Goal: Task Accomplishment & Management: Use online tool/utility

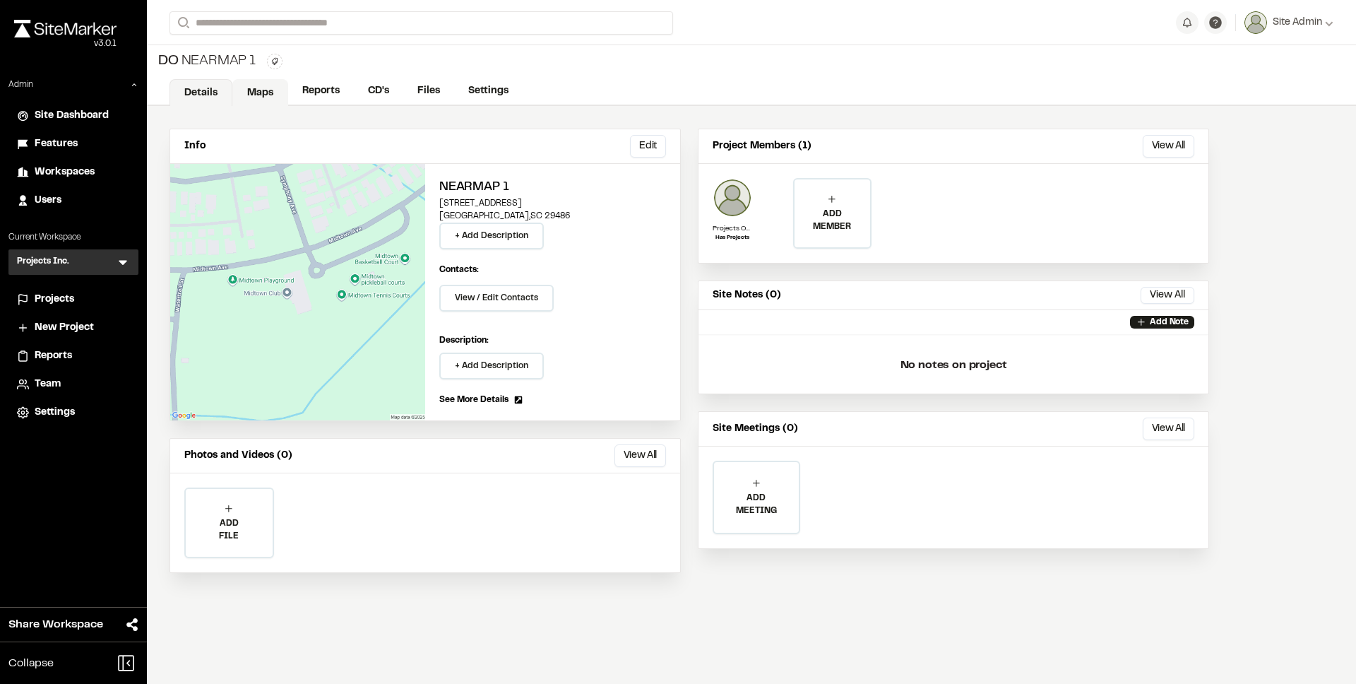
click at [263, 92] on link "Maps" at bounding box center [260, 92] width 56 height 27
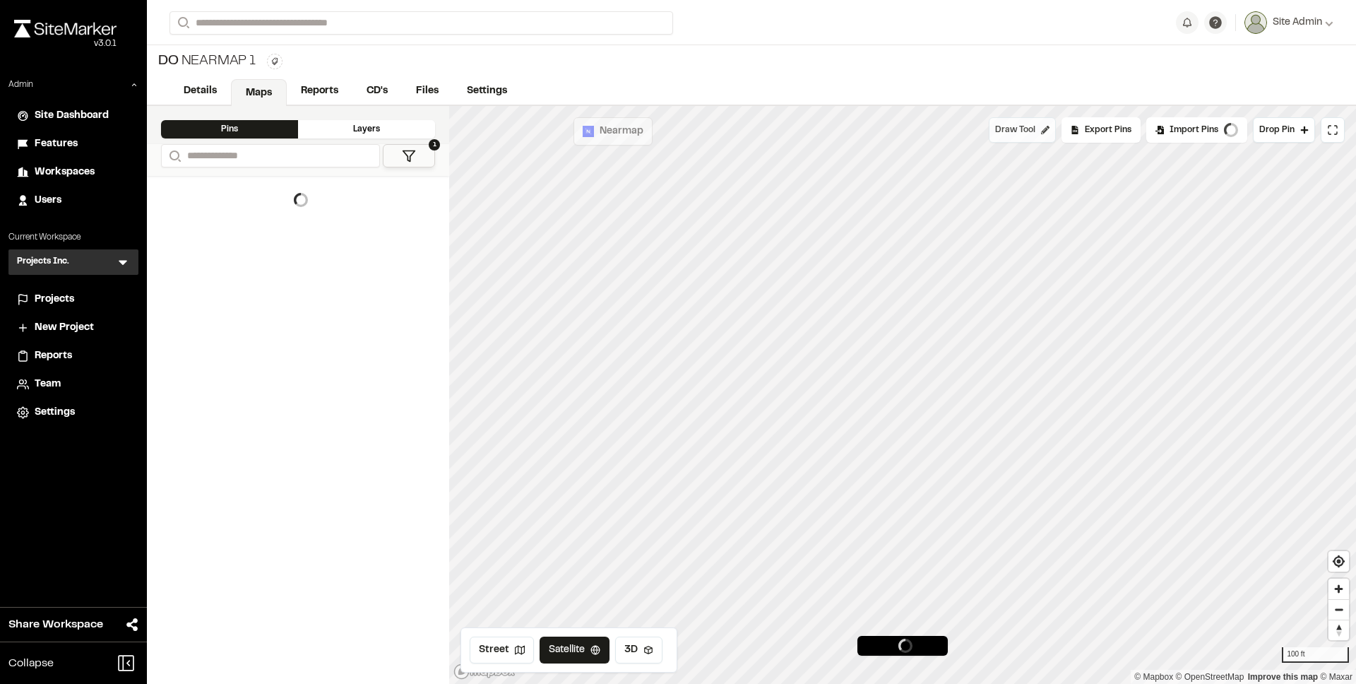
click at [1021, 133] on span "Draw Tool" at bounding box center [1015, 130] width 40 height 13
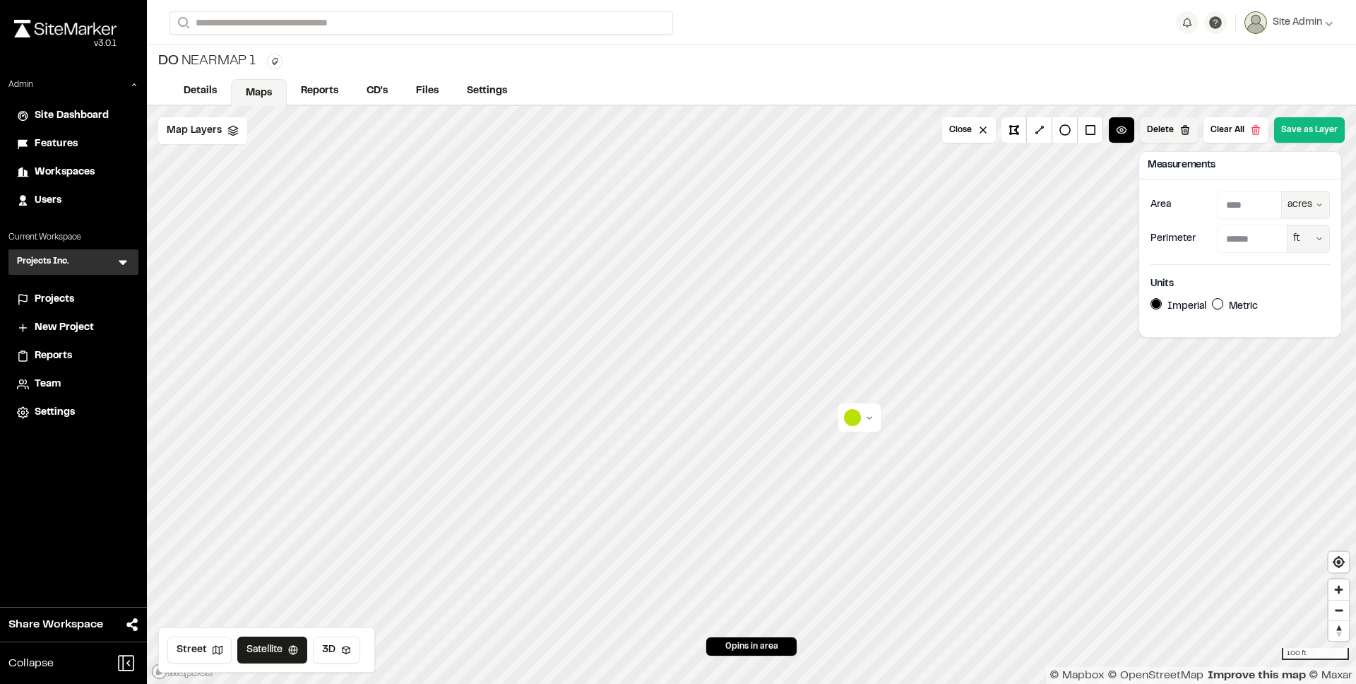
click at [1184, 138] on button "Delete" at bounding box center [1169, 129] width 58 height 25
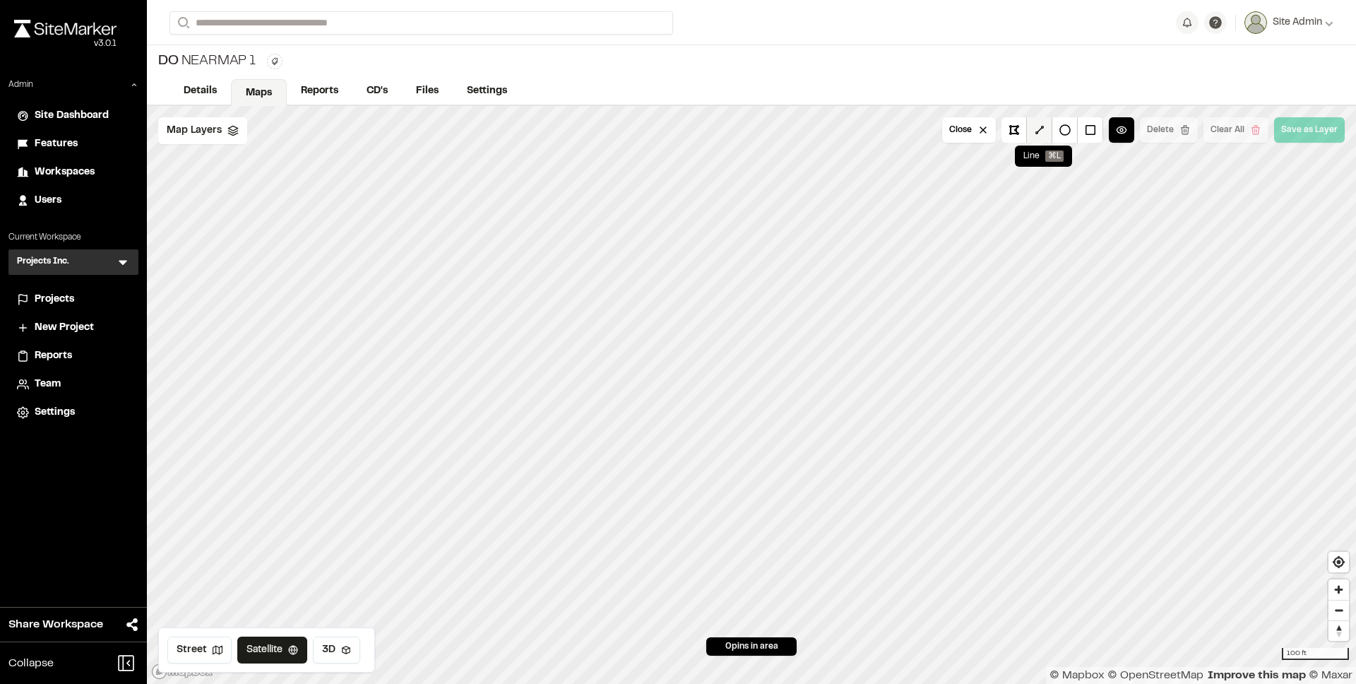
click at [1044, 131] on button at bounding box center [1039, 129] width 25 height 25
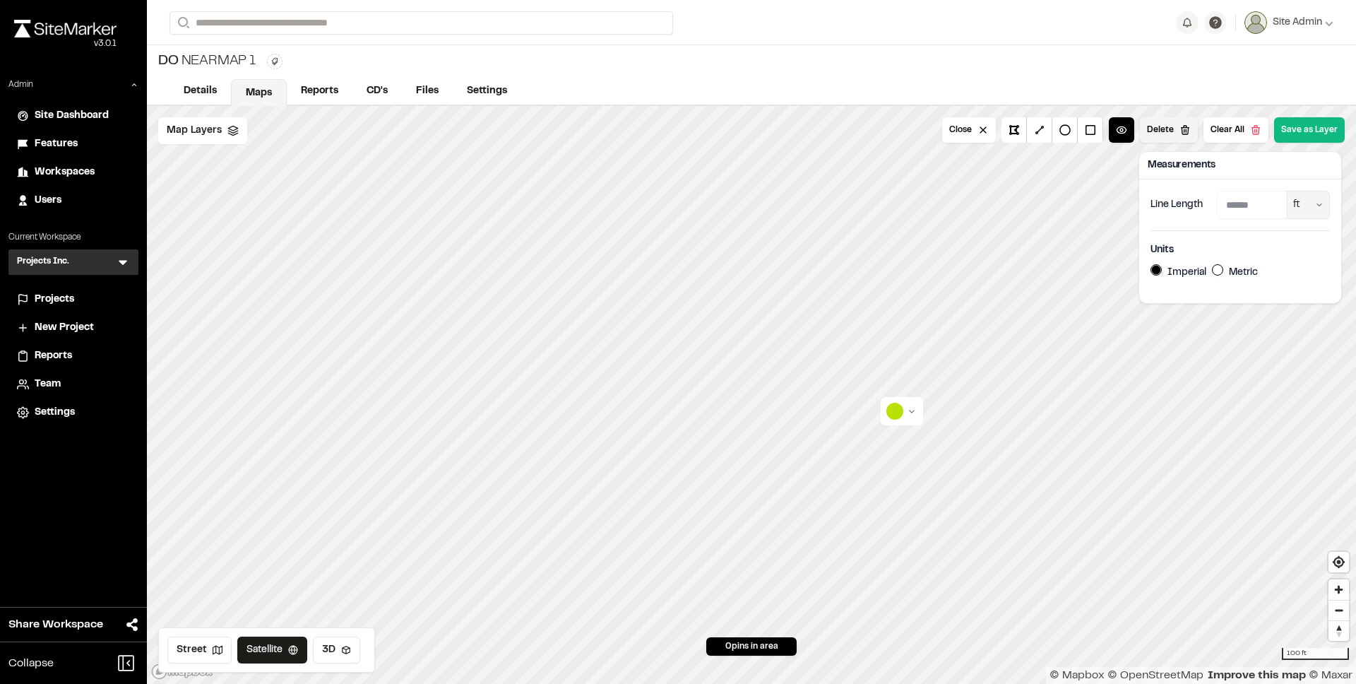
click at [1185, 134] on button "Delete" at bounding box center [1169, 129] width 58 height 25
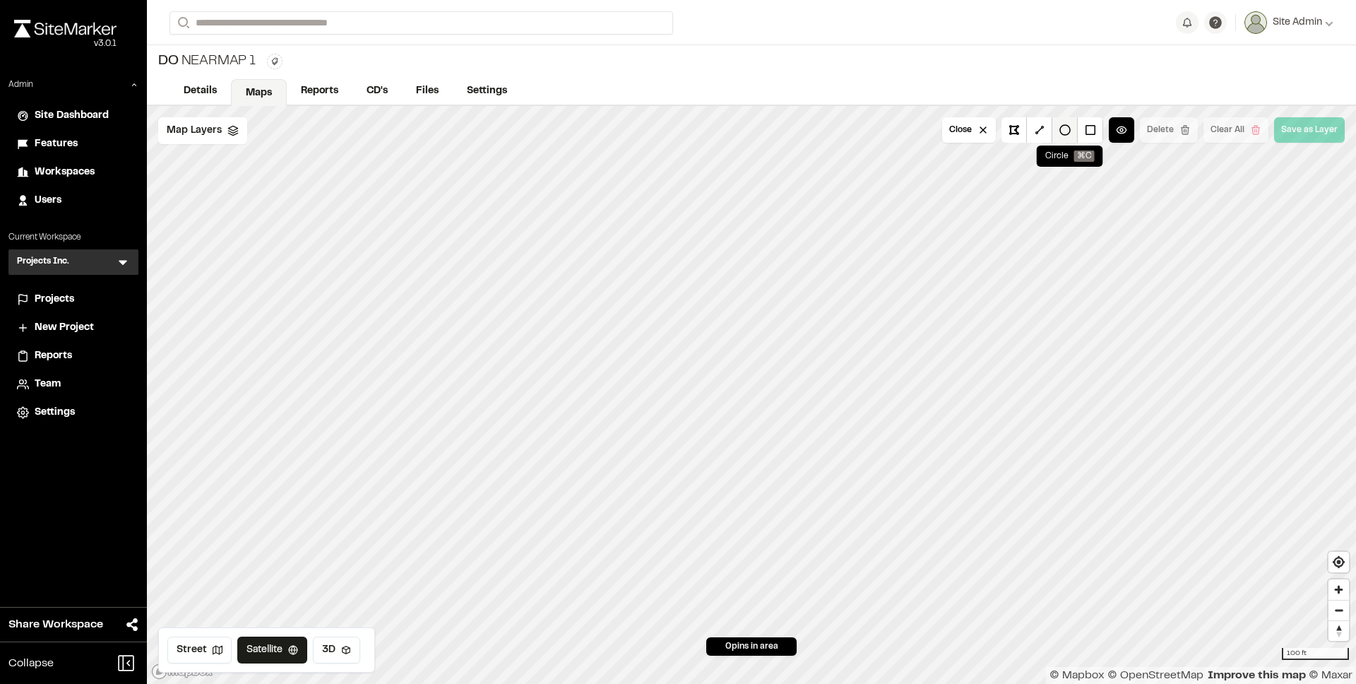
click at [1070, 128] on button at bounding box center [1064, 129] width 25 height 25
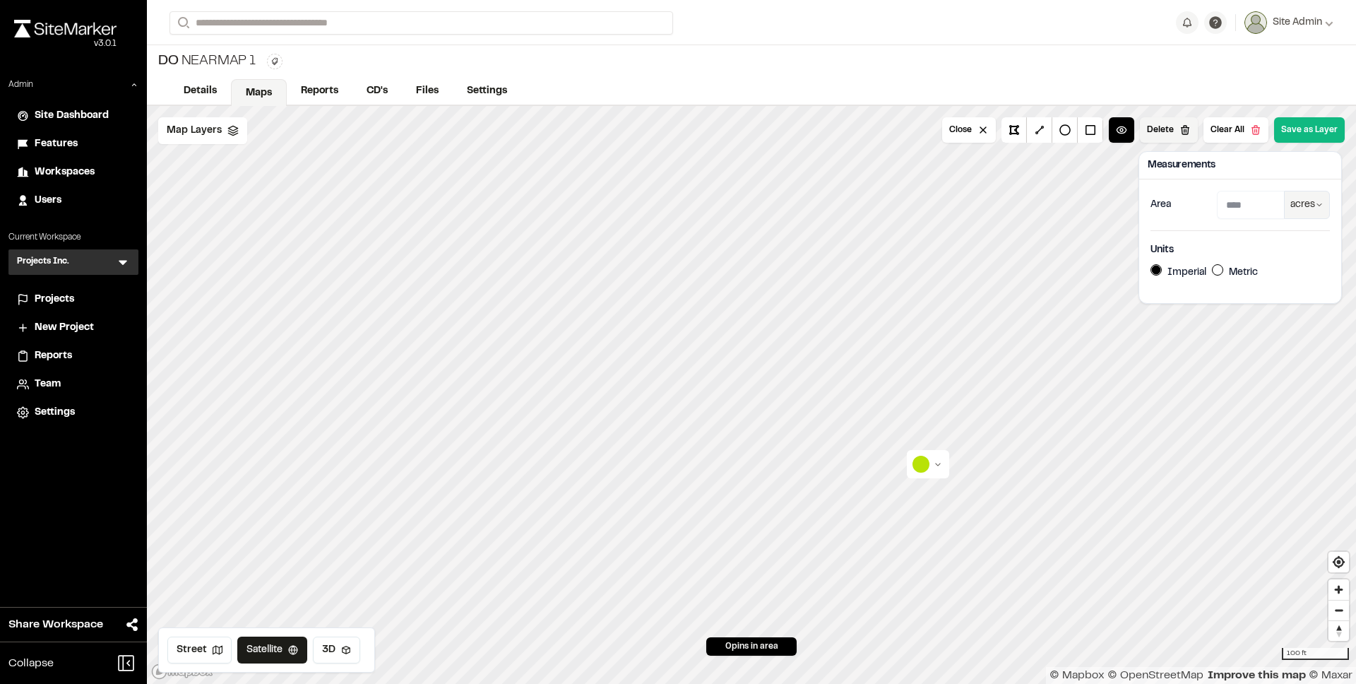
click at [1189, 131] on button "Delete" at bounding box center [1169, 129] width 58 height 25
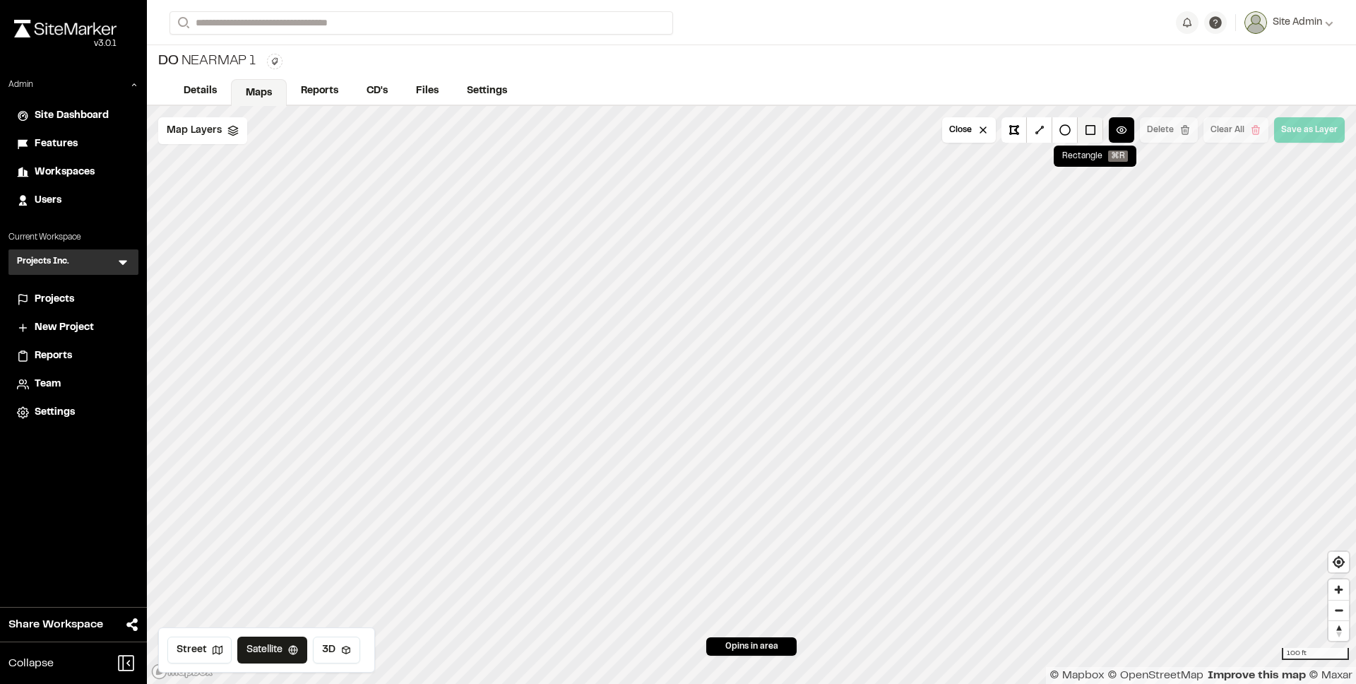
click at [1100, 131] on button at bounding box center [1090, 129] width 25 height 25
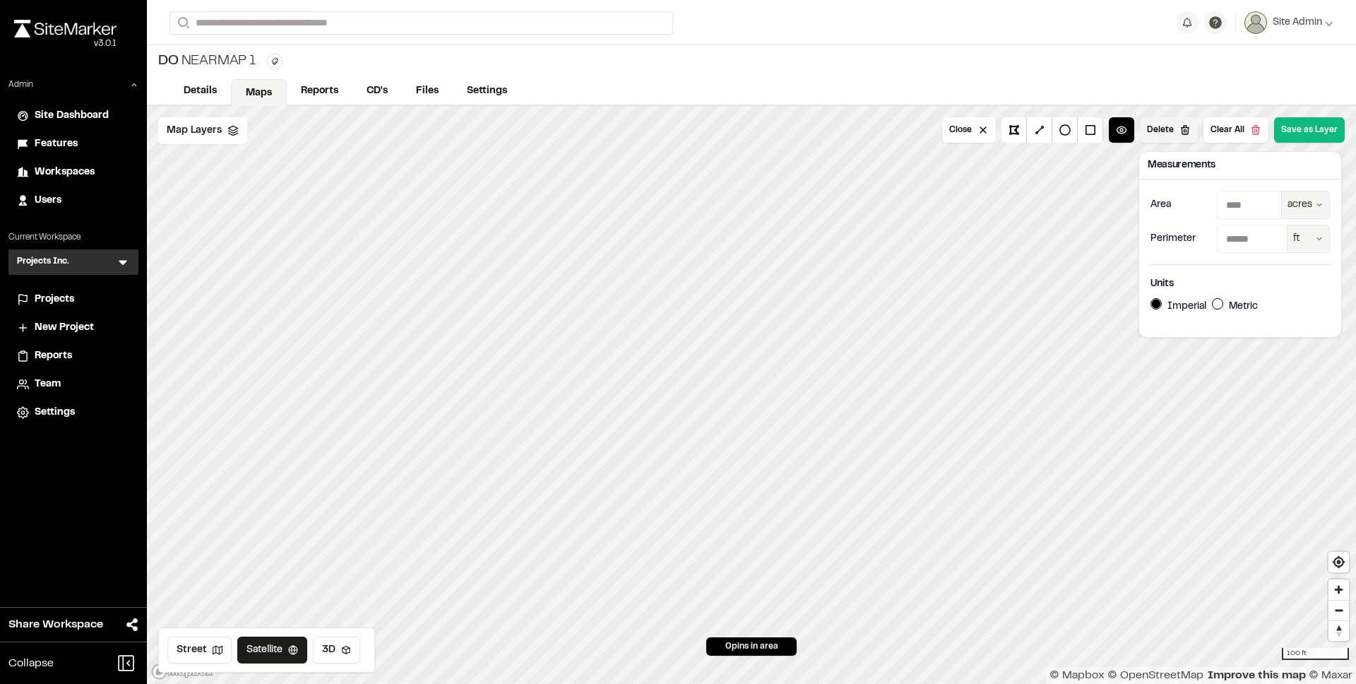
click at [1182, 138] on button "Delete" at bounding box center [1169, 129] width 58 height 25
click at [1171, 133] on button "Delete" at bounding box center [1169, 129] width 58 height 25
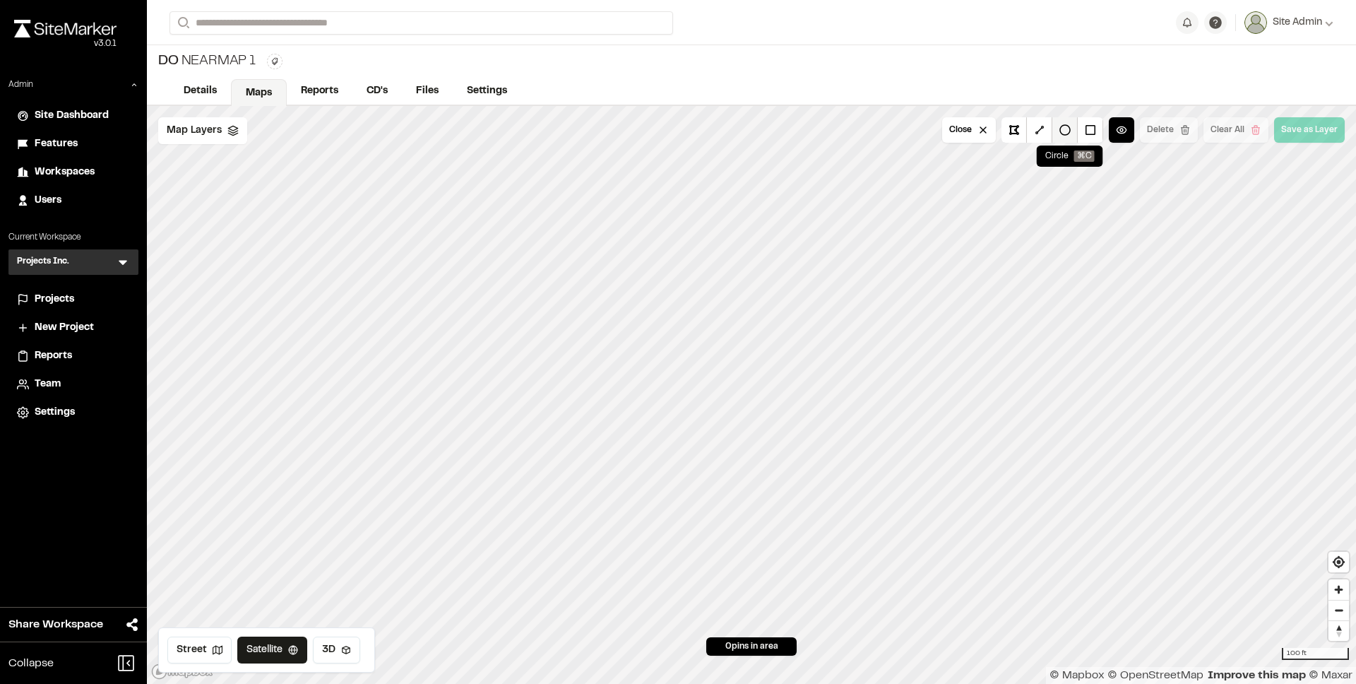
click at [1067, 133] on button at bounding box center [1064, 129] width 25 height 25
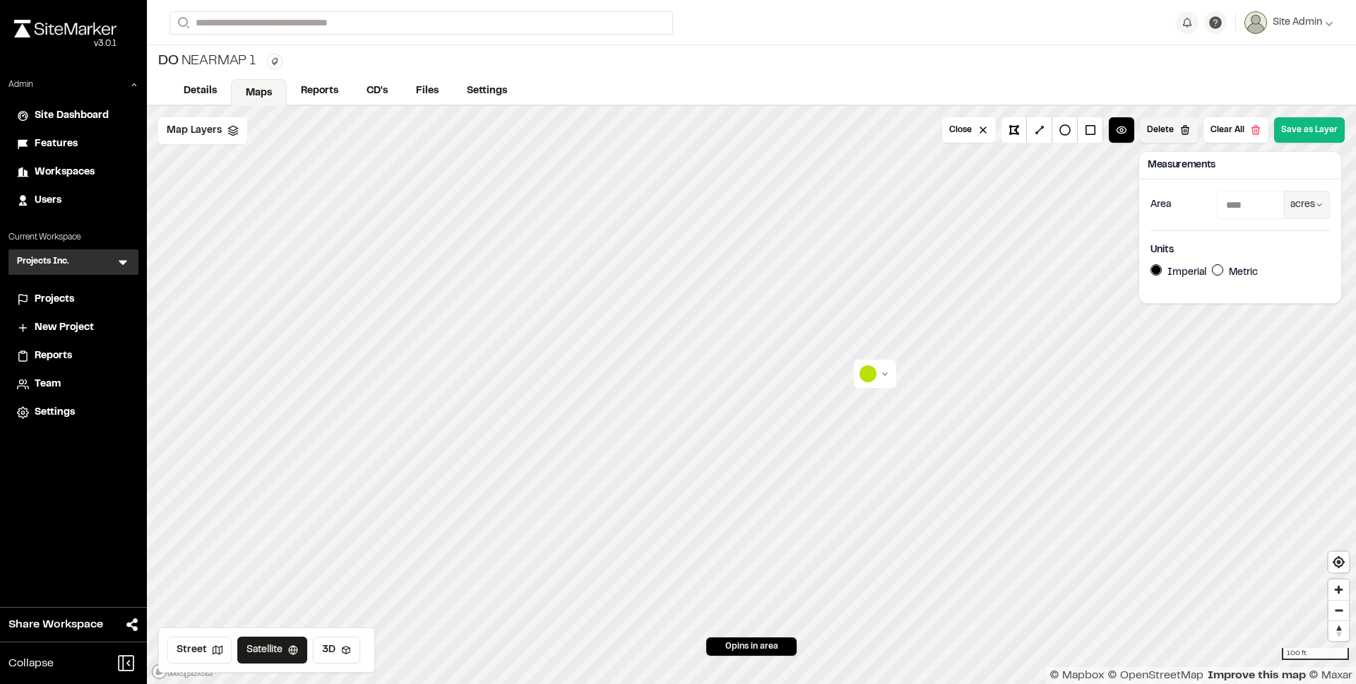
click at [1157, 126] on button "Delete" at bounding box center [1169, 129] width 58 height 25
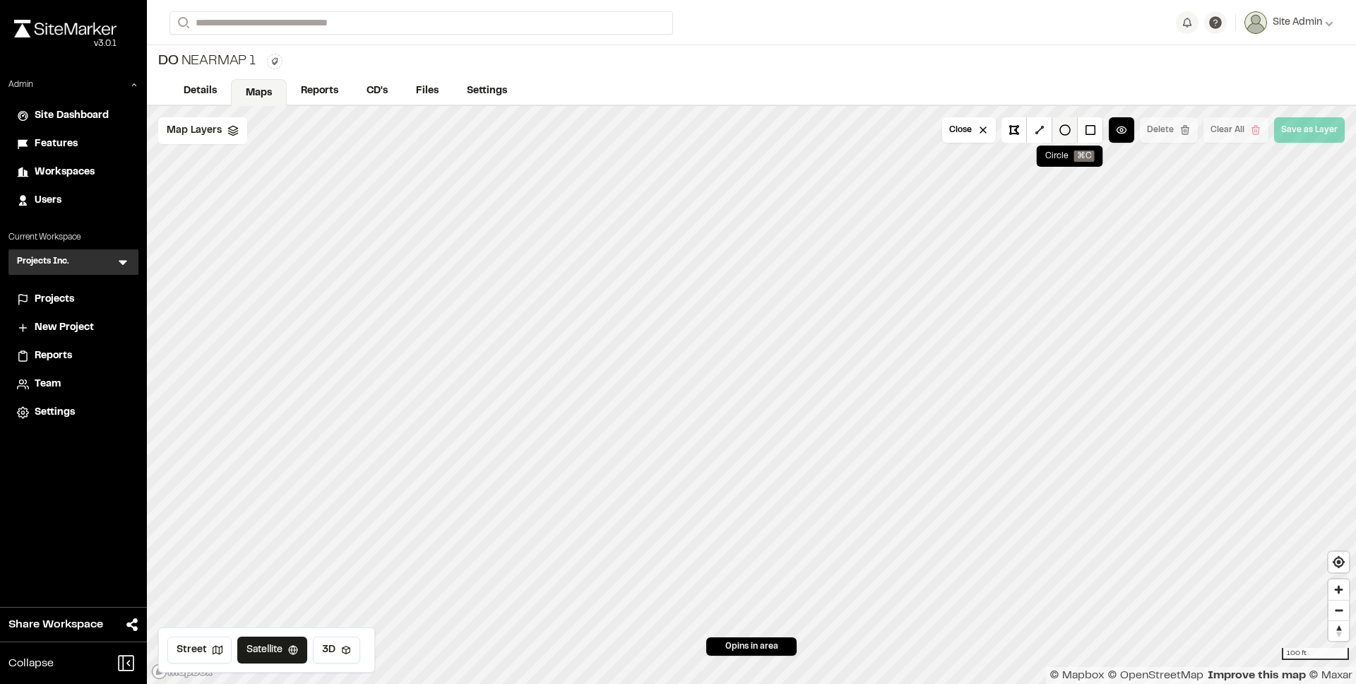
click at [1060, 133] on button at bounding box center [1064, 129] width 25 height 25
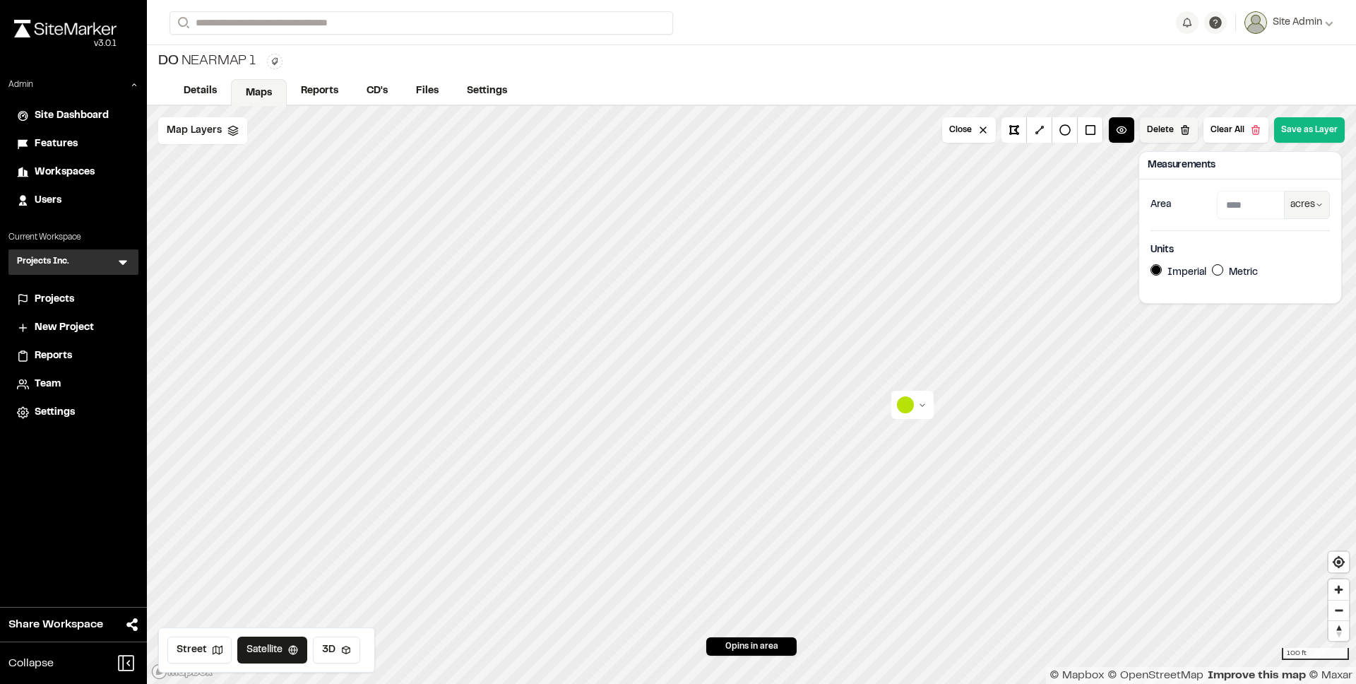
click at [1164, 126] on button "Delete" at bounding box center [1169, 129] width 58 height 25
